Goal: Task Accomplishment & Management: Manage account settings

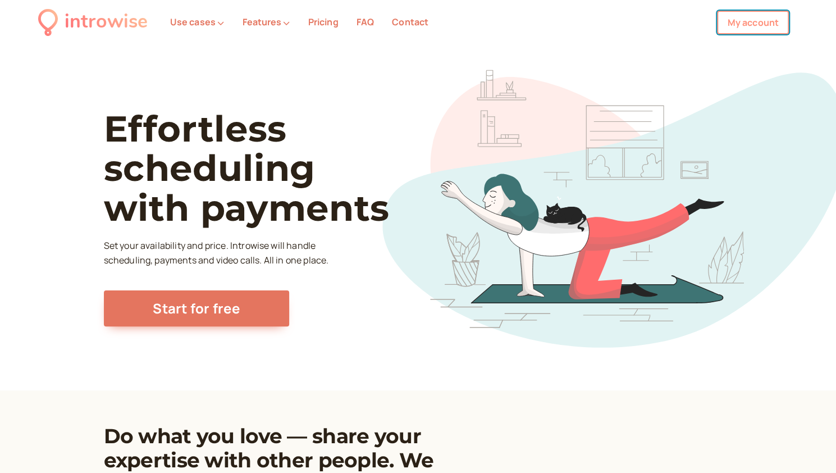
click at [764, 30] on link "My account" at bounding box center [753, 23] width 72 height 24
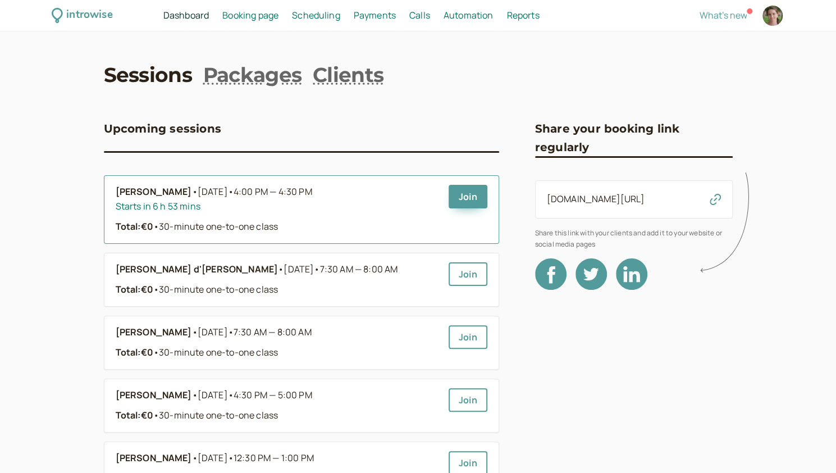
click at [198, 190] on span "[DATE] • 4:00 PM — 4:30 PM" at bounding box center [255, 192] width 115 height 15
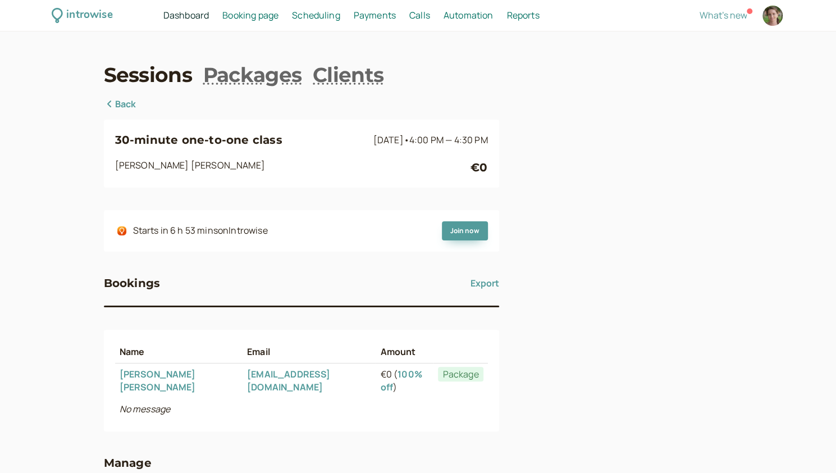
scroll to position [78, 0]
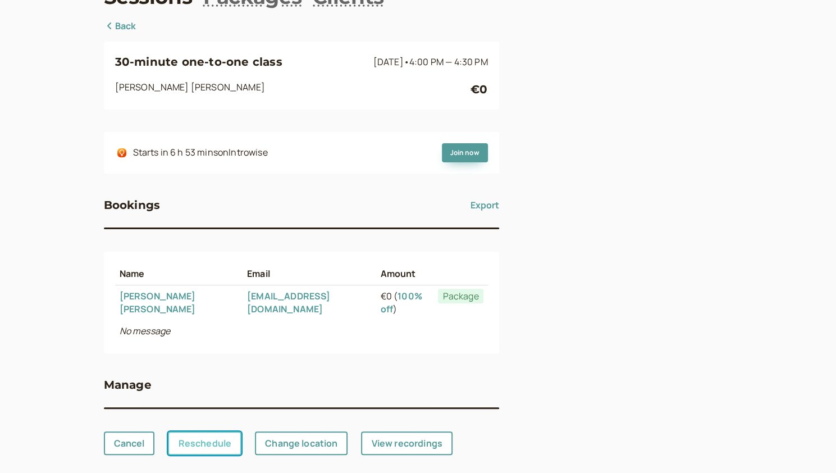
click at [219, 431] on link "Reschedule" at bounding box center [205, 443] width 74 height 24
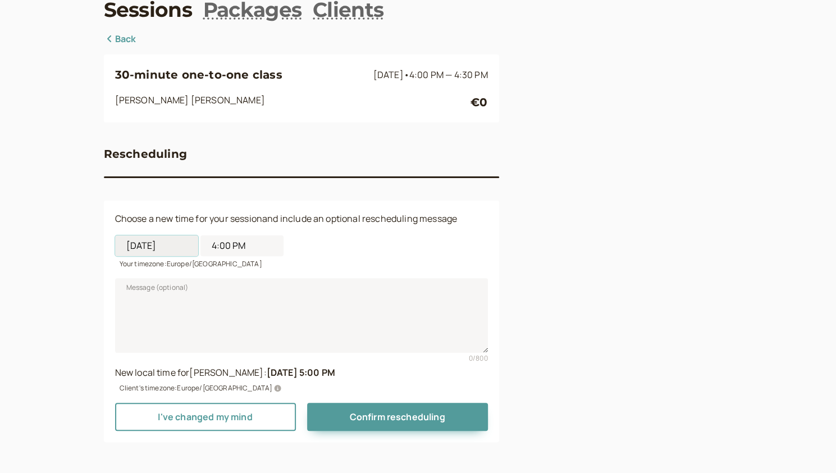
click at [165, 250] on input "[DATE]" at bounding box center [156, 245] width 83 height 21
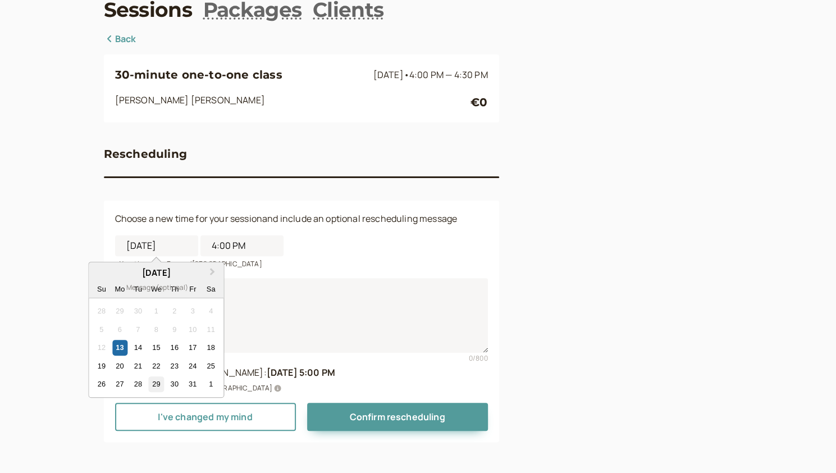
click at [152, 381] on div "29" at bounding box center [156, 383] width 15 height 15
type input "[DATE]"
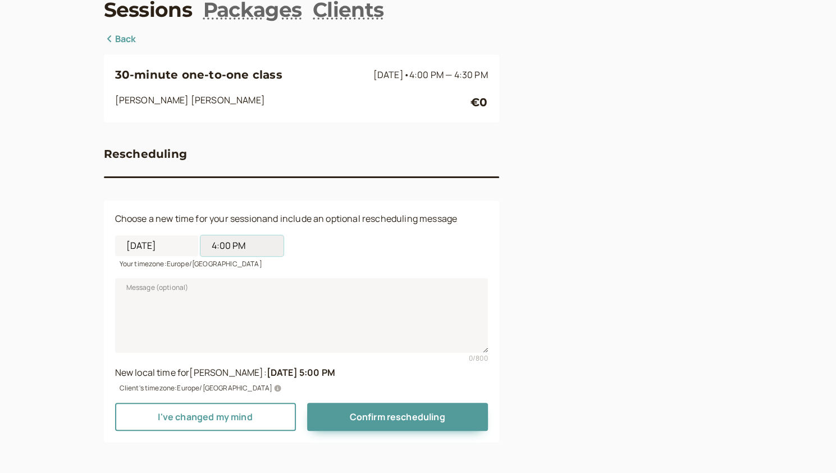
click at [230, 245] on input "4:00 PM" at bounding box center [241, 245] width 83 height 21
click at [236, 372] on li "5:00 PM" at bounding box center [242, 374] width 48 height 17
type input "5:00 PM"
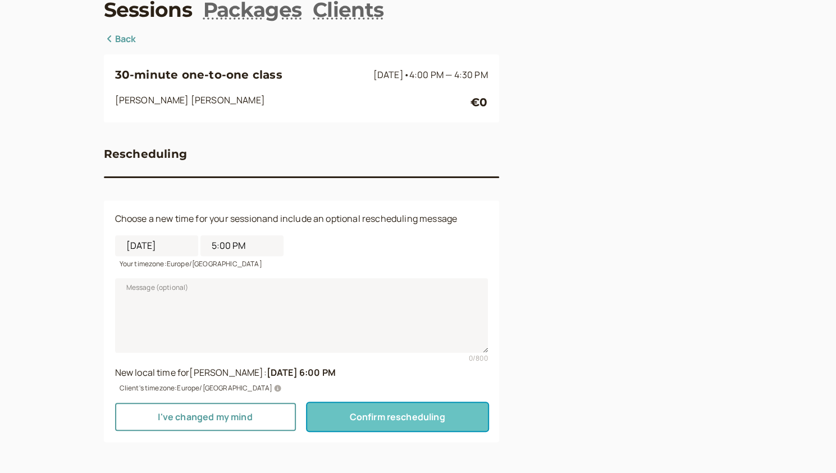
click at [410, 418] on span "Confirm rescheduling" at bounding box center [396, 416] width 95 height 12
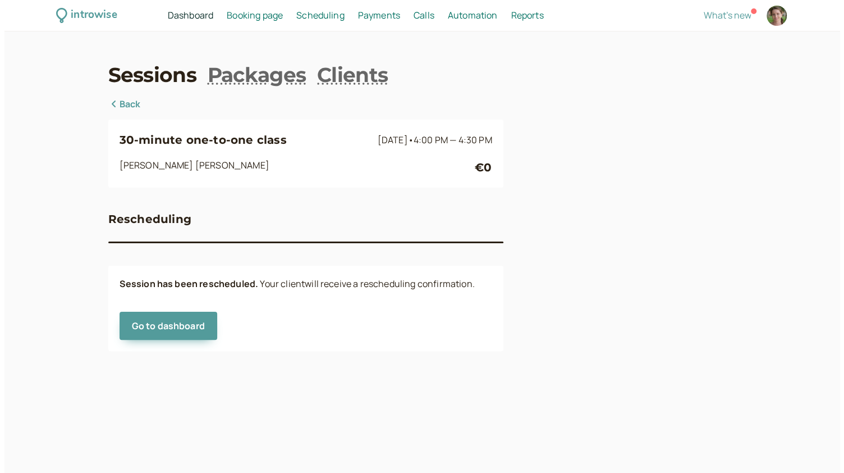
scroll to position [0, 0]
click at [113, 104] on icon at bounding box center [113, 103] width 11 height 9
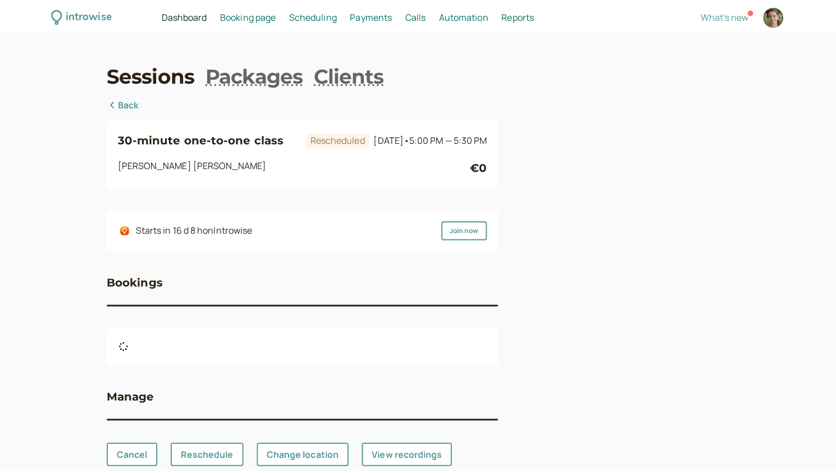
scroll to position [27, 0]
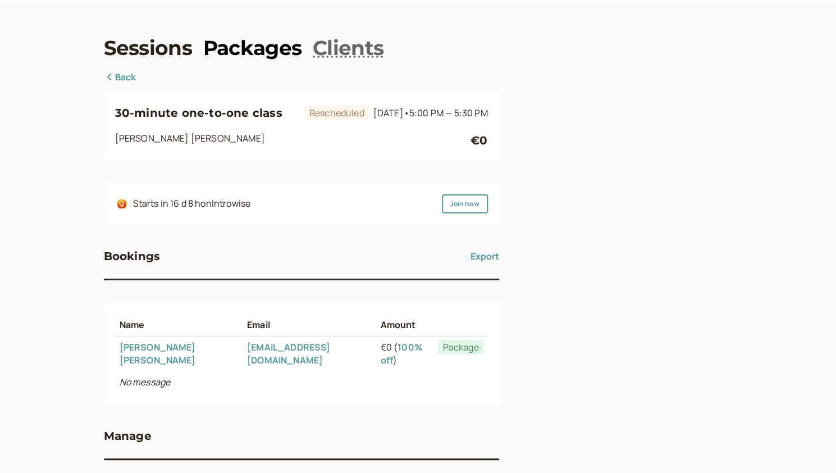
click at [231, 46] on link "Packages" at bounding box center [252, 48] width 98 height 28
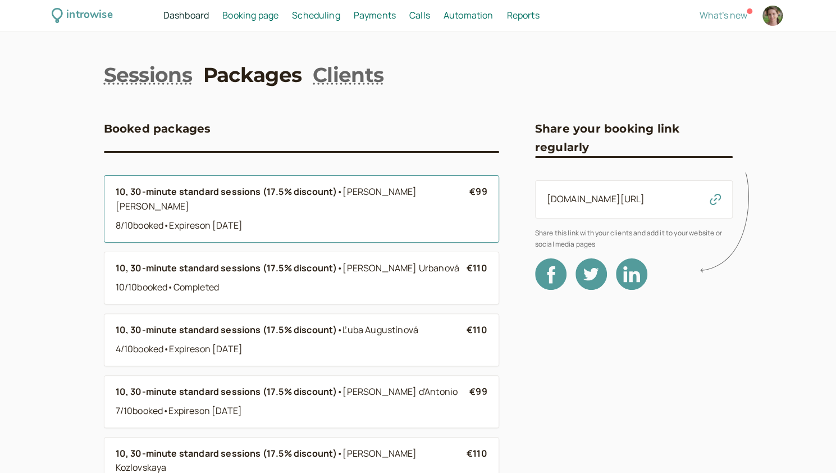
click at [224, 197] on b "10, 30-minute standard sessions (17.5% discount)" at bounding box center [227, 191] width 222 height 12
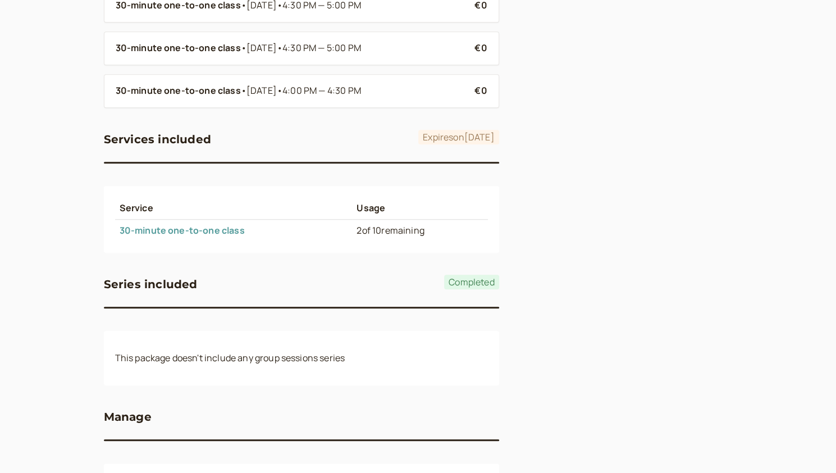
scroll to position [557, 0]
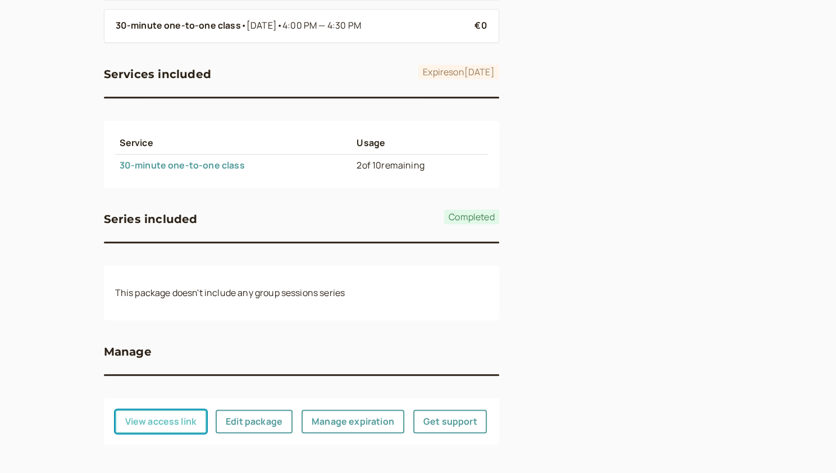
click at [140, 419] on button "View access link" at bounding box center [161, 421] width 92 height 24
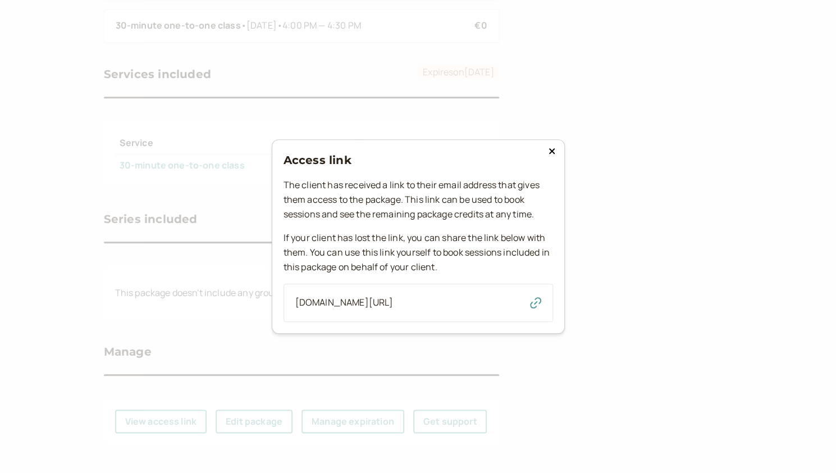
click at [533, 304] on icon "button" at bounding box center [535, 302] width 11 height 11
click at [537, 304] on icon "button" at bounding box center [535, 302] width 11 height 11
click at [553, 147] on icon at bounding box center [552, 151] width 7 height 9
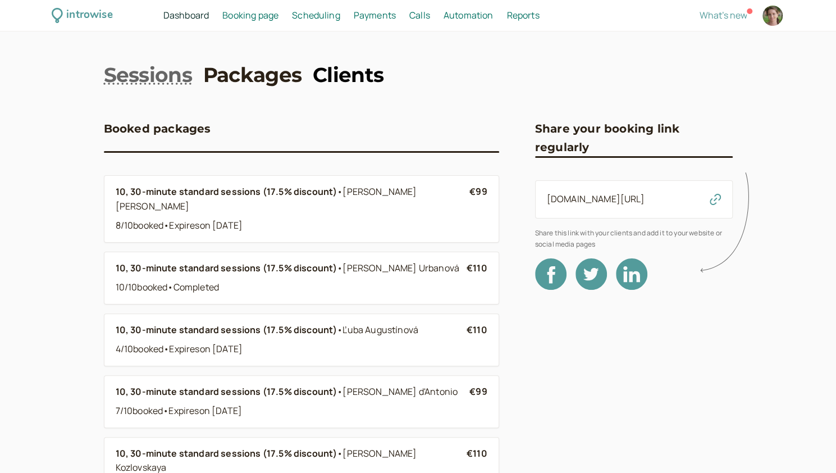
click at [335, 68] on link "Clients" at bounding box center [348, 75] width 71 height 28
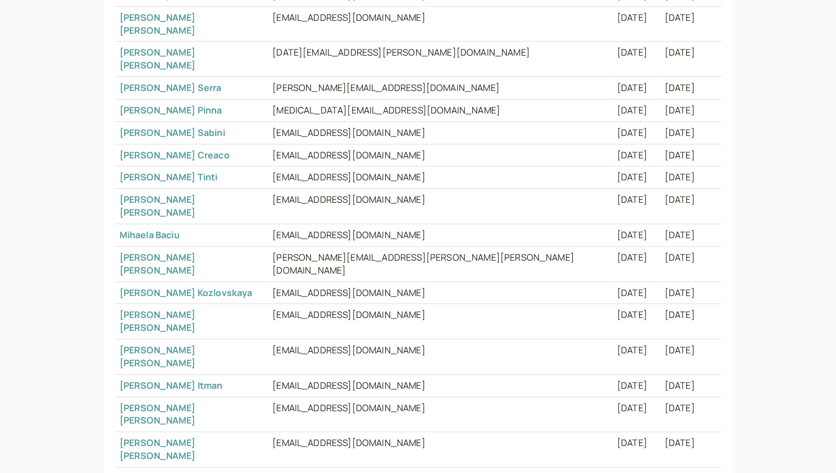
scroll to position [355, 0]
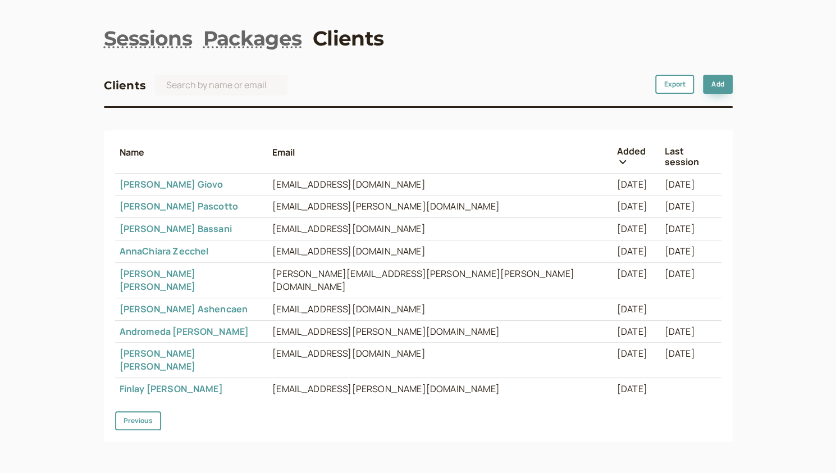
scroll to position [0, 0]
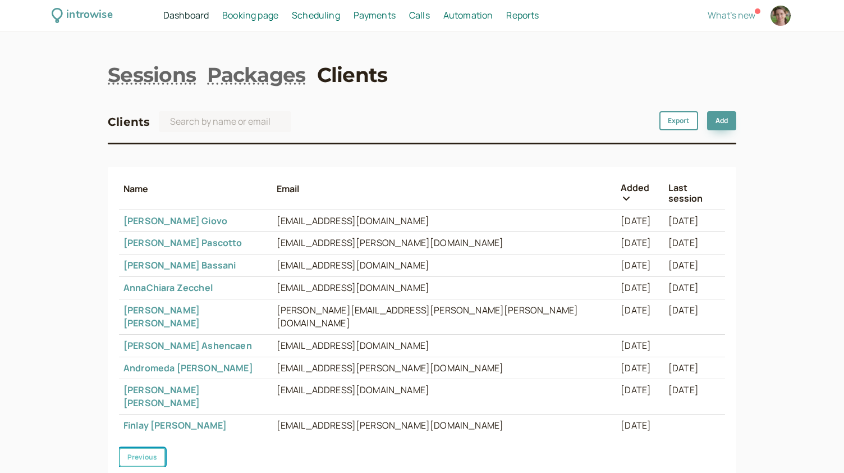
click at [143, 447] on button "Previous" at bounding box center [142, 456] width 47 height 19
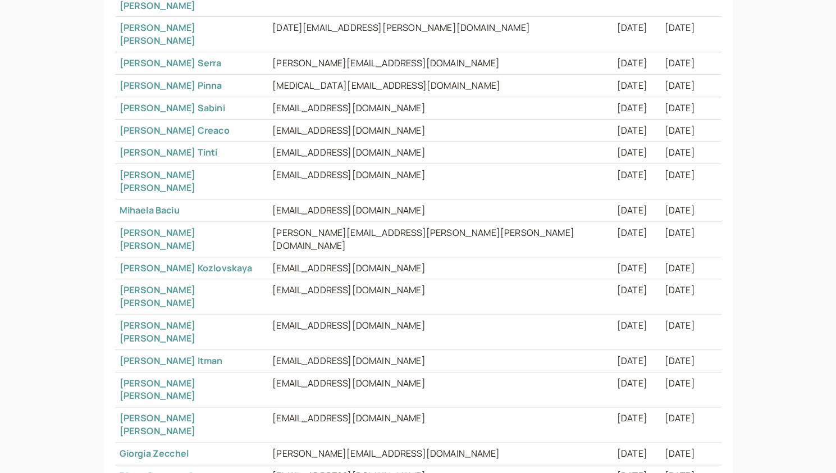
scroll to position [355, 0]
